Goal: Check status: Check status

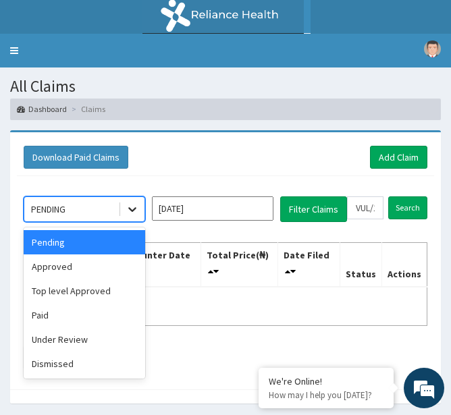
click at [128, 205] on icon at bounding box center [133, 210] width 14 height 14
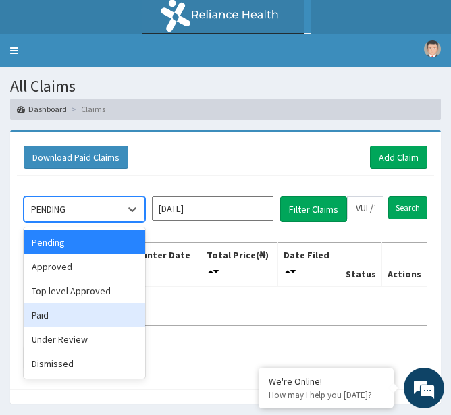
click at [72, 317] on div "Paid" at bounding box center [85, 315] width 122 height 24
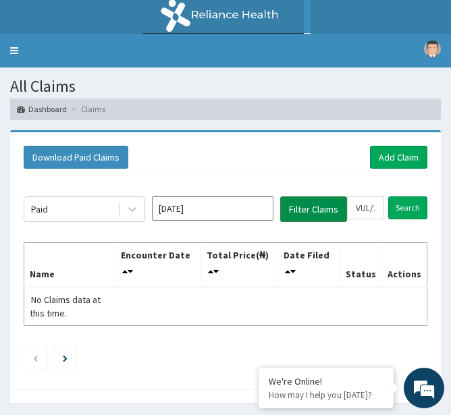
click at [306, 209] on button "Filter Claims" at bounding box center [313, 209] width 67 height 26
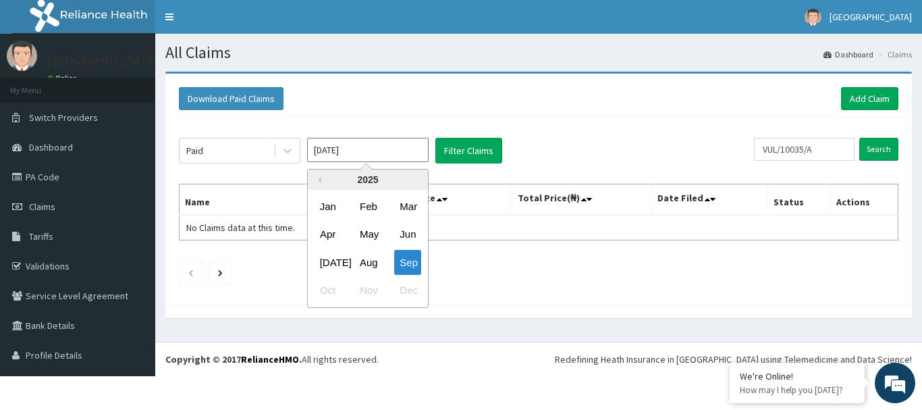
click at [363, 157] on input "[DATE]" at bounding box center [368, 150] width 122 height 24
click at [412, 257] on div "Sep" at bounding box center [407, 262] width 27 height 25
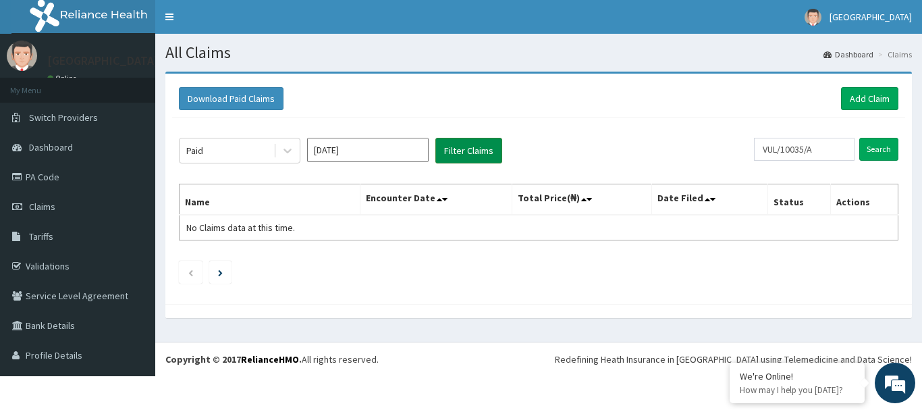
click at [460, 153] on button "Filter Claims" at bounding box center [468, 151] width 67 height 26
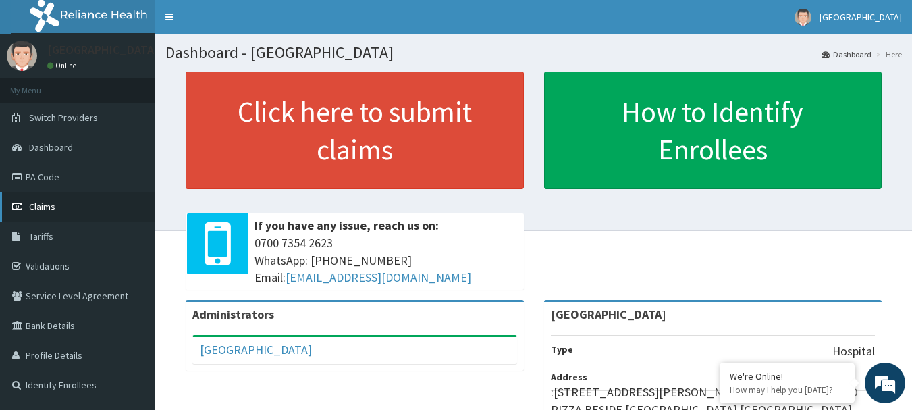
click at [68, 203] on link "Claims" at bounding box center [77, 207] width 155 height 30
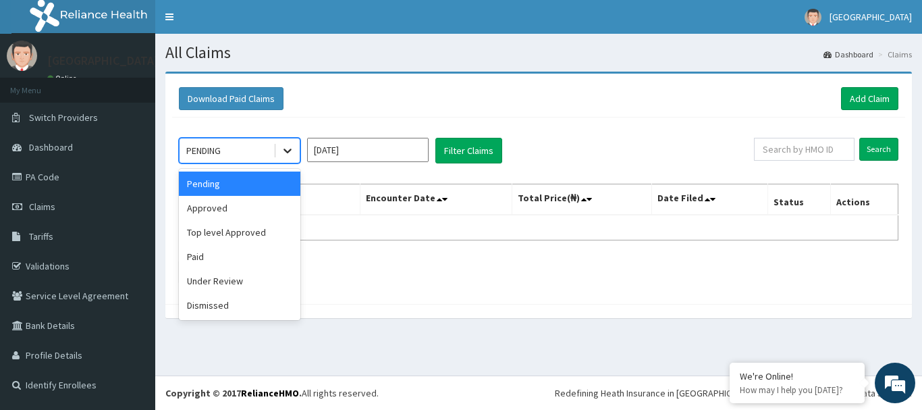
click at [290, 153] on icon at bounding box center [288, 151] width 14 height 14
click at [205, 254] on div "Paid" at bounding box center [240, 256] width 122 height 24
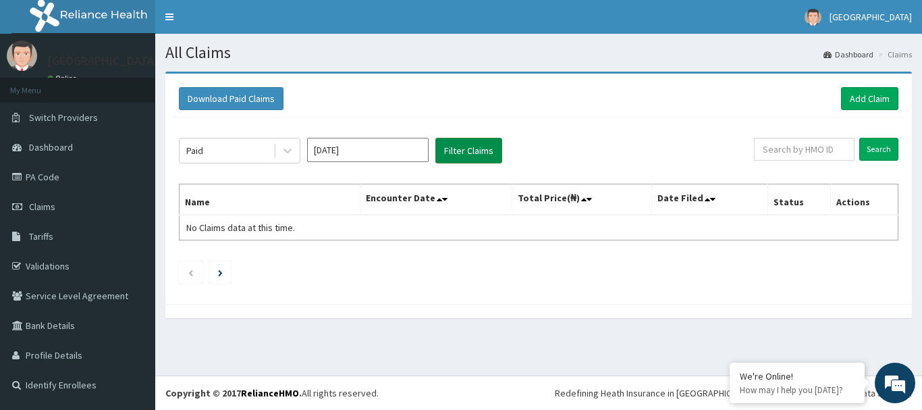
click at [486, 152] on button "Filter Claims" at bounding box center [468, 151] width 67 height 26
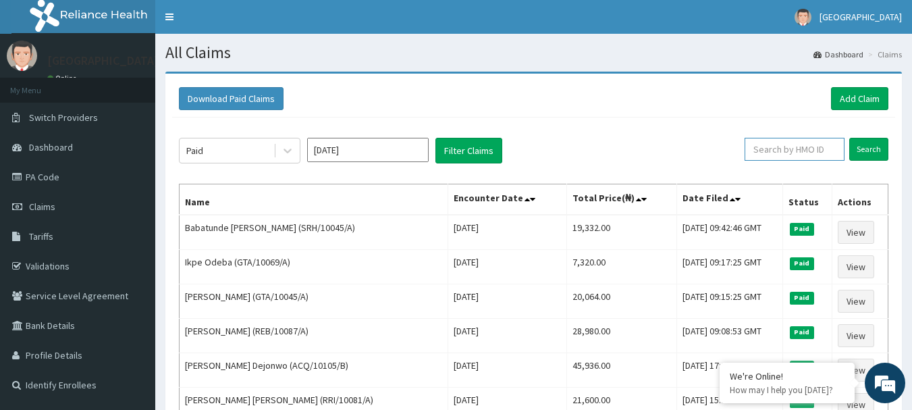
click at [784, 144] on input "text" at bounding box center [795, 149] width 100 height 23
click at [784, 152] on input "text" at bounding box center [795, 149] width 100 height 23
paste input "NPF/10110/E"
type input "NPF/10110/E"
click at [876, 151] on input "Search" at bounding box center [868, 149] width 39 height 23
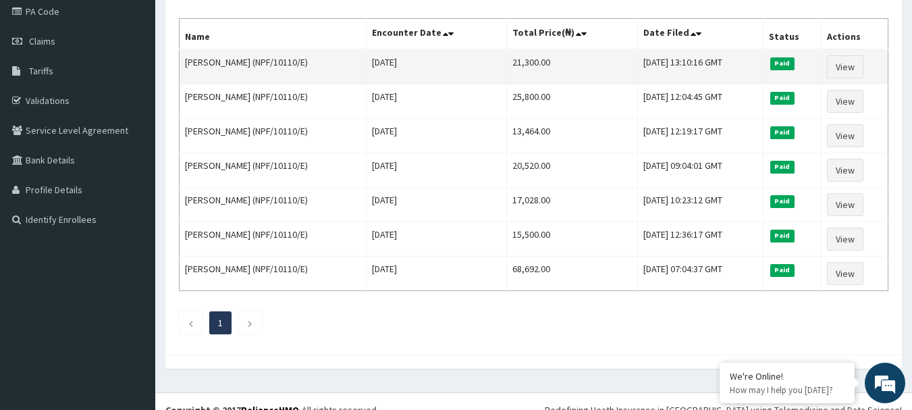
scroll to position [166, 0]
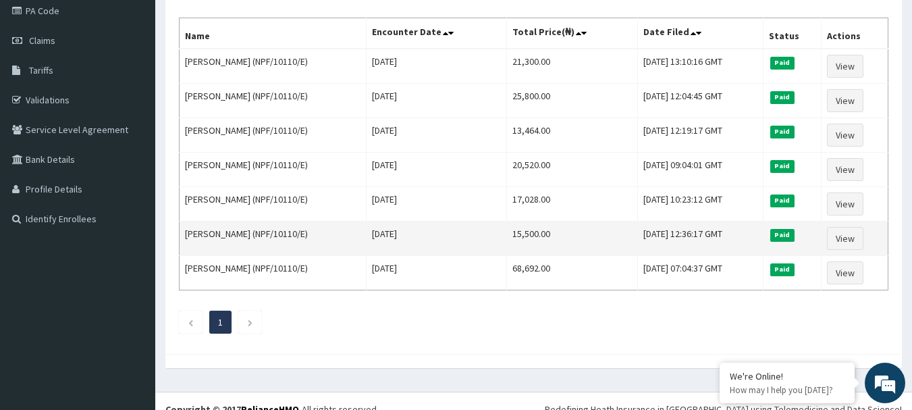
click at [366, 228] on td "Mon Oct 28 2024" at bounding box center [436, 238] width 141 height 34
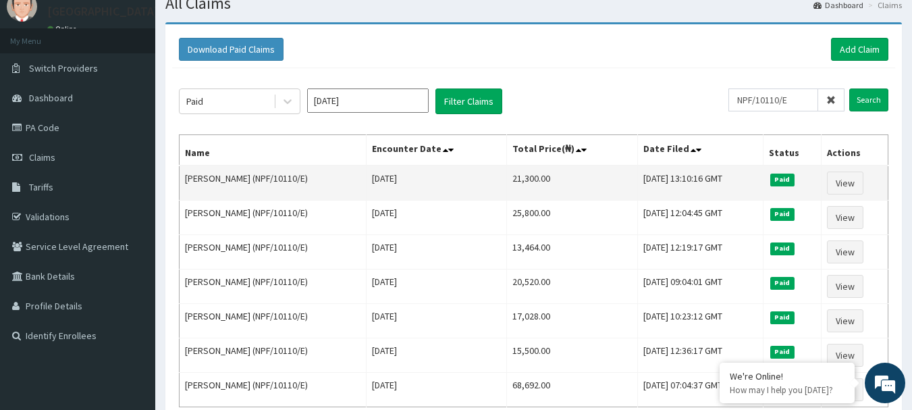
scroll to position [49, 0]
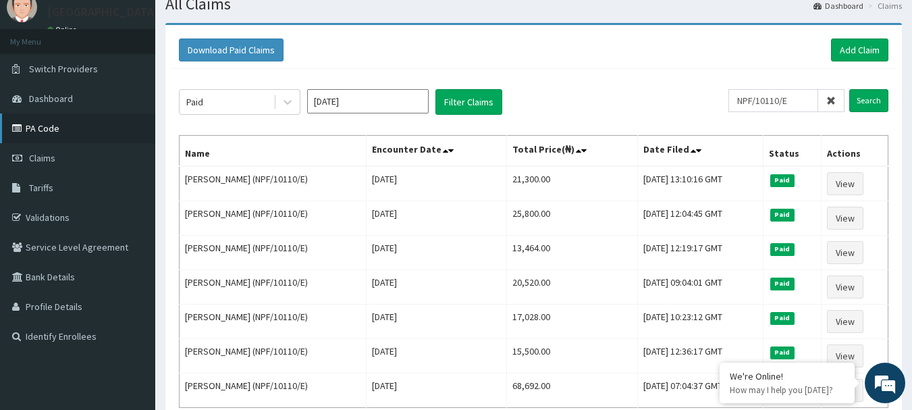
click at [65, 117] on link "PA Code" at bounding box center [77, 128] width 155 height 30
